Goal: Information Seeking & Learning: Learn about a topic

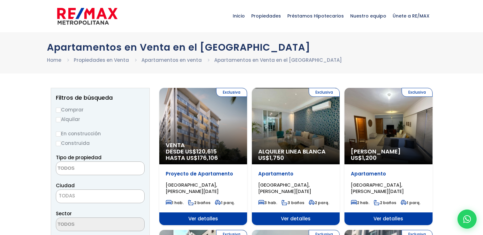
select select
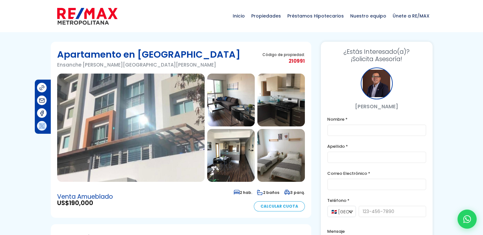
click at [223, 104] on img at bounding box center [231, 100] width 48 height 53
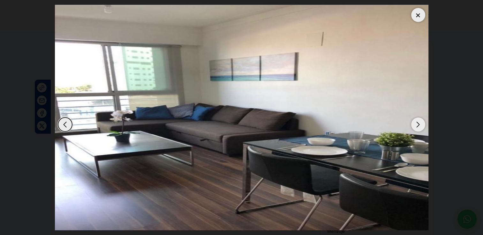
click at [418, 122] on div "Next slide" at bounding box center [418, 125] width 14 height 14
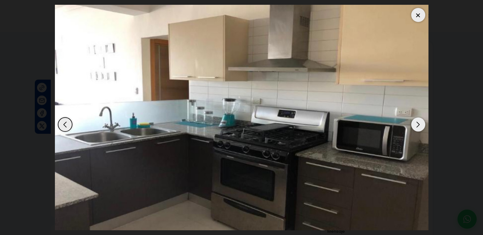
click at [418, 122] on div "Next slide" at bounding box center [418, 125] width 14 height 14
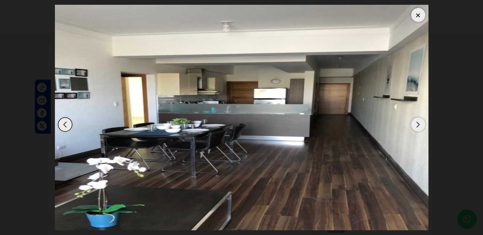
click at [417, 12] on div at bounding box center [418, 15] width 14 height 14
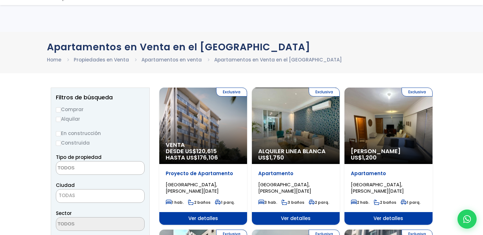
select select
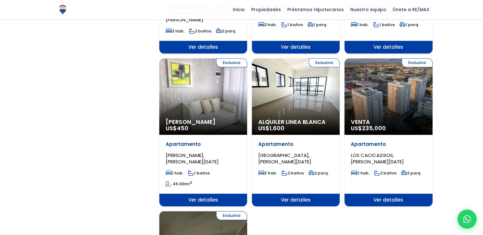
scroll to position [823, 0]
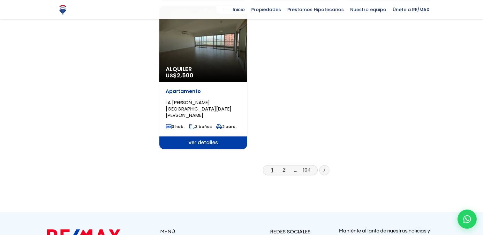
click at [323, 165] on link at bounding box center [324, 170] width 10 height 10
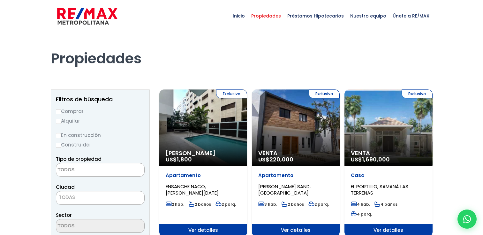
select select
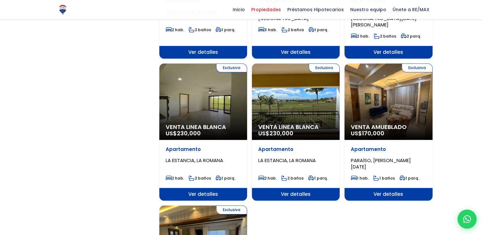
scroll to position [823, 0]
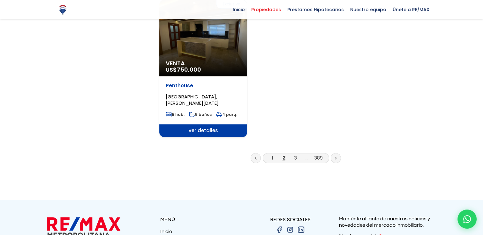
click at [335, 157] on icon at bounding box center [335, 158] width 1 height 2
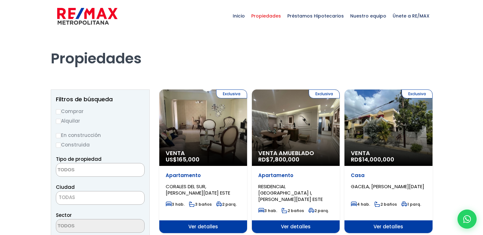
select select
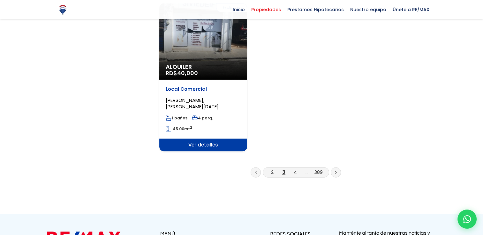
scroll to position [858, 0]
